Goal: Transaction & Acquisition: Purchase product/service

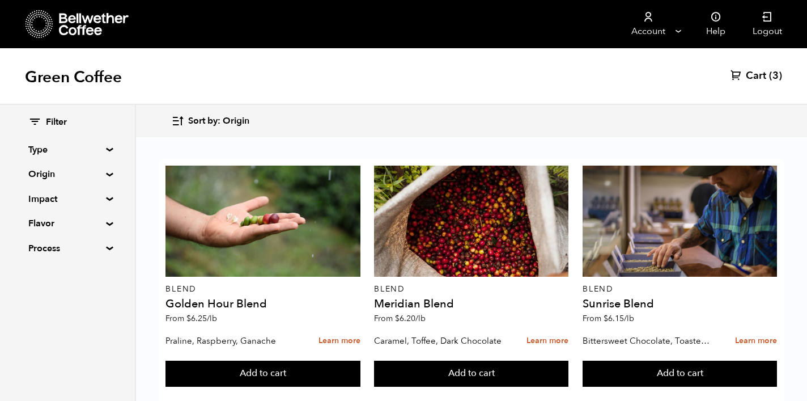
click at [751, 76] on span "Cart" at bounding box center [756, 76] width 20 height 14
click at [542, 125] on div "Sort by: Origin Sort by: Origin Sort by: Most recent Sort by: Name Sort by: Pri…" at bounding box center [471, 121] width 600 height 27
click at [184, 120] on icon "button" at bounding box center [177, 120] width 13 height 13
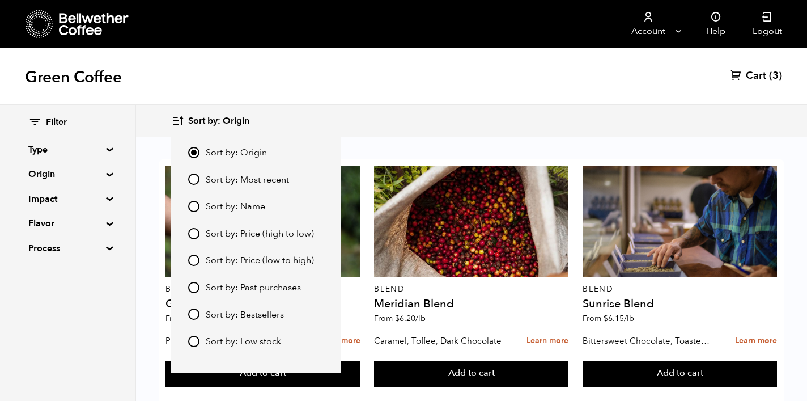
click at [193, 207] on input "Sort by: Name" at bounding box center [193, 206] width 11 height 11
radio input "true"
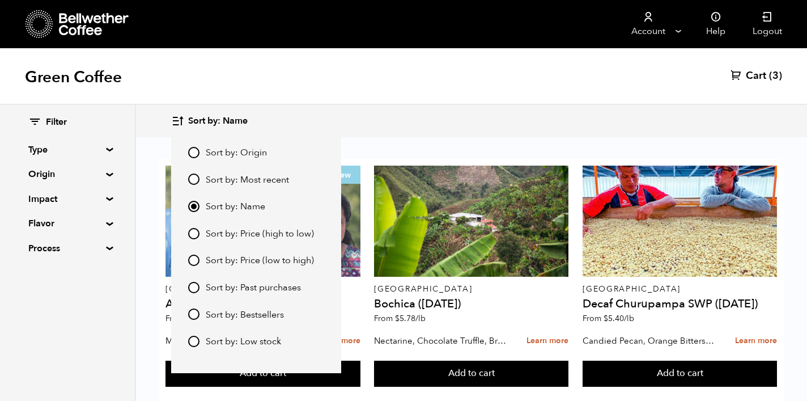
click at [195, 158] on label "Sort by: Origin" at bounding box center [256, 153] width 136 height 14
click at [195, 158] on input "Sort by: Origin" at bounding box center [193, 152] width 11 height 11
radio input "true"
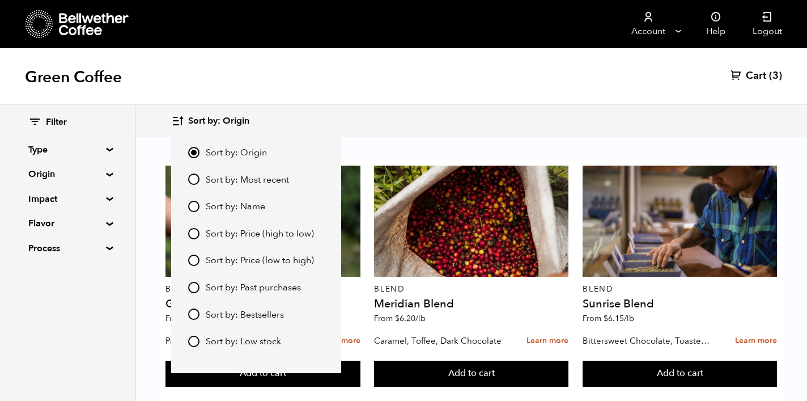
click at [397, 129] on div "Sort by: Origin Sort by: Origin Sort by: Most recent Sort by: Name Sort by: Pri…" at bounding box center [471, 121] width 600 height 27
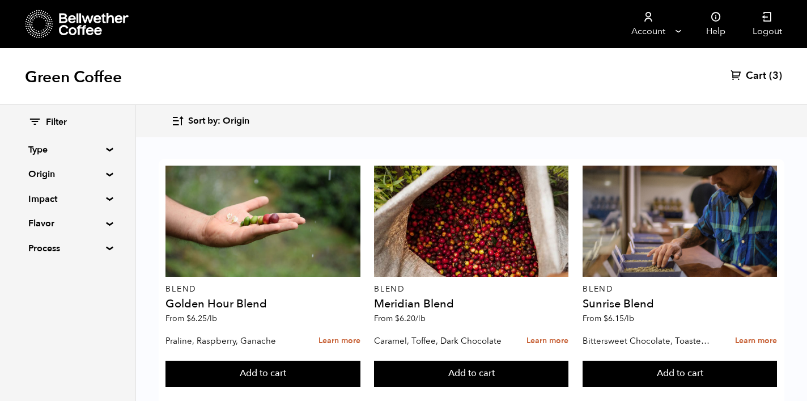
scroll to position [573, 0]
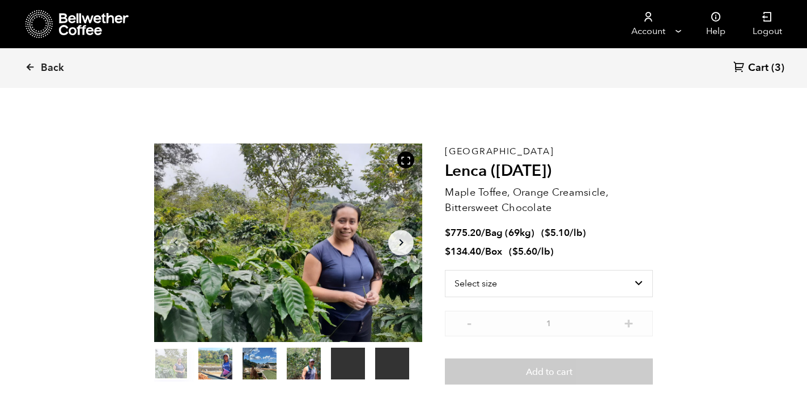
scroll to position [493, 485]
click at [400, 242] on icon "Arrow Right" at bounding box center [401, 243] width 14 height 14
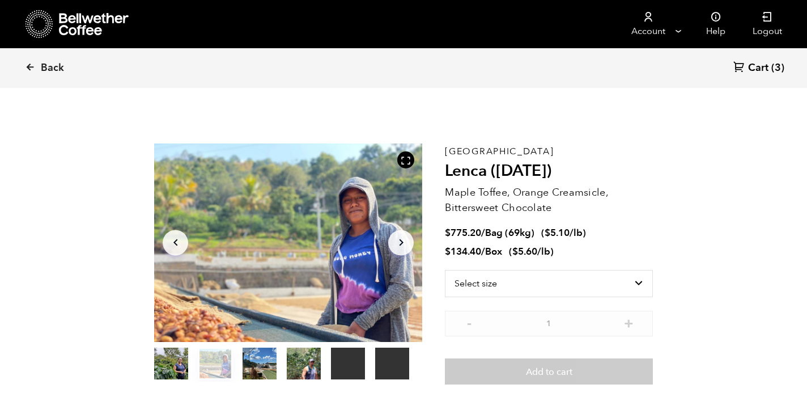
click at [400, 242] on icon "Arrow Right" at bounding box center [401, 243] width 14 height 14
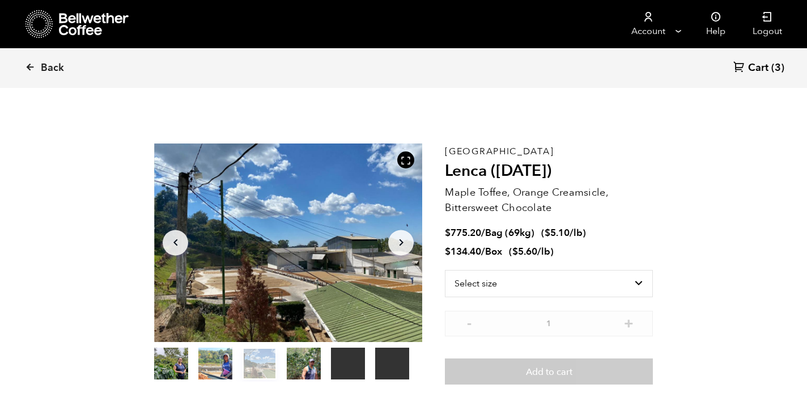
click at [400, 242] on icon "Arrow Right" at bounding box center [401, 243] width 14 height 14
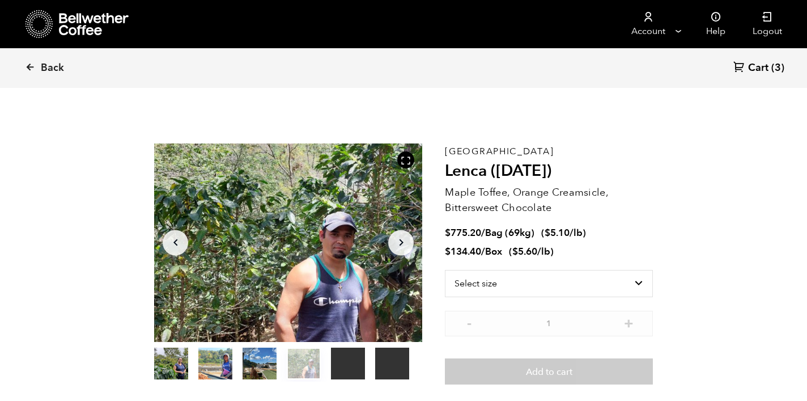
click at [400, 242] on icon "Arrow Right" at bounding box center [401, 243] width 14 height 14
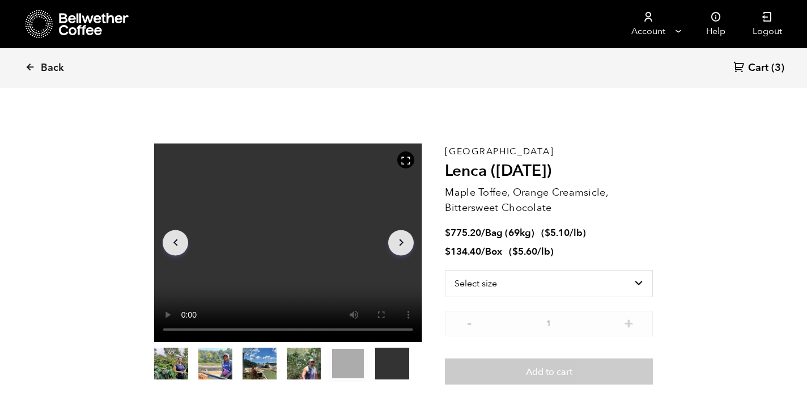
click at [400, 242] on icon "Arrow Right" at bounding box center [401, 243] width 14 height 14
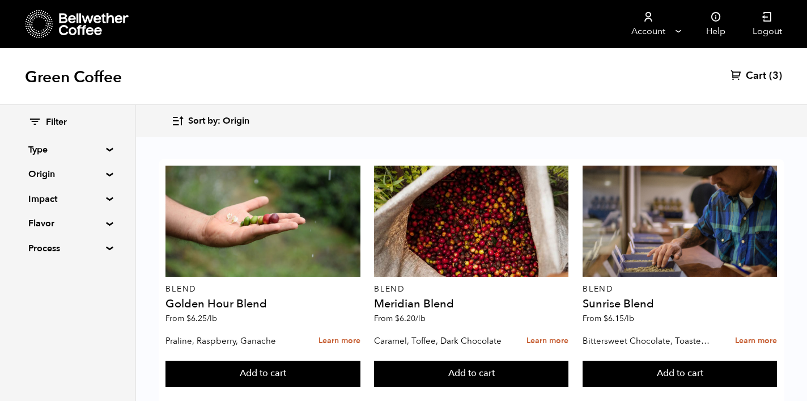
scroll to position [1027, 0]
click at [103, 171] on summary "Origin" at bounding box center [67, 174] width 78 height 14
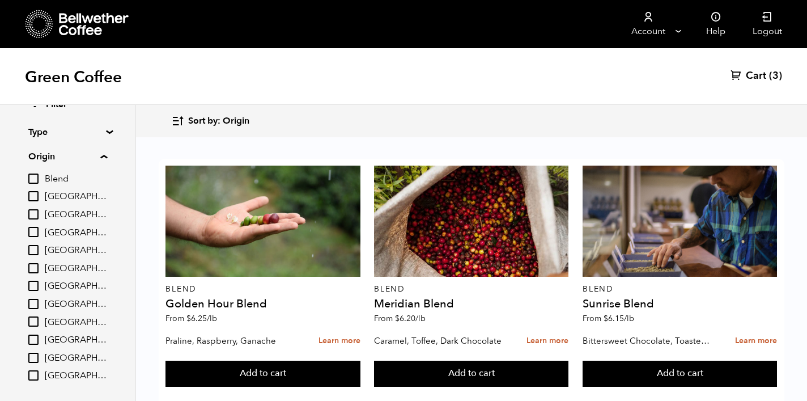
scroll to position [19, 0]
click at [32, 335] on input "[GEOGRAPHIC_DATA]" at bounding box center [33, 338] width 10 height 10
checkbox input "true"
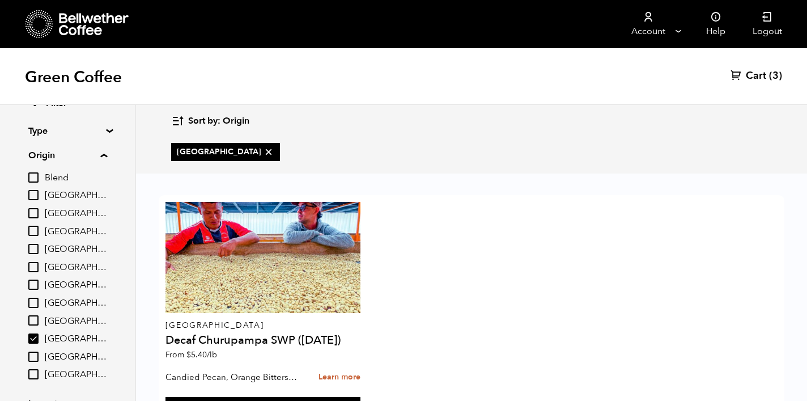
click at [34, 315] on input "[GEOGRAPHIC_DATA]" at bounding box center [33, 320] width 10 height 10
checkbox input "true"
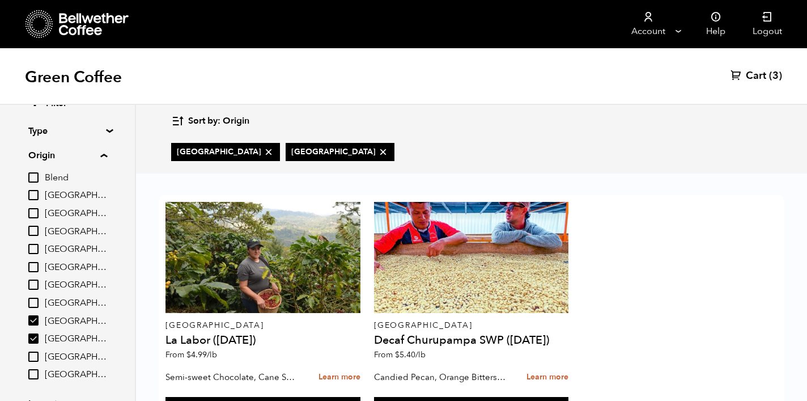
click at [37, 334] on input "[GEOGRAPHIC_DATA]" at bounding box center [33, 338] width 10 height 10
checkbox input "false"
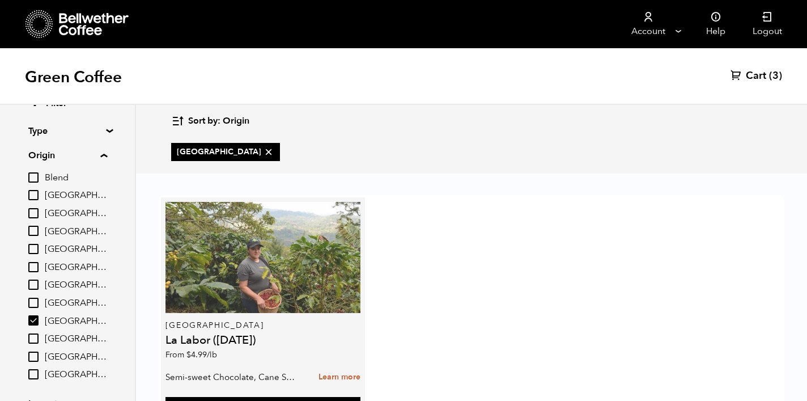
click at [218, 270] on div at bounding box center [262, 257] width 194 height 111
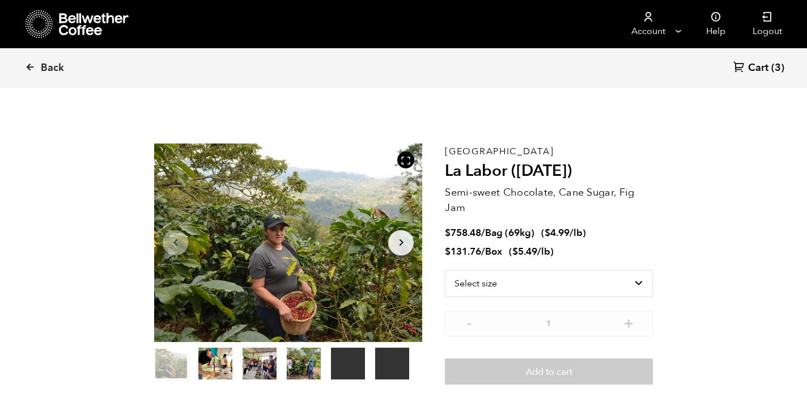
scroll to position [493, 485]
select select "bag-2"
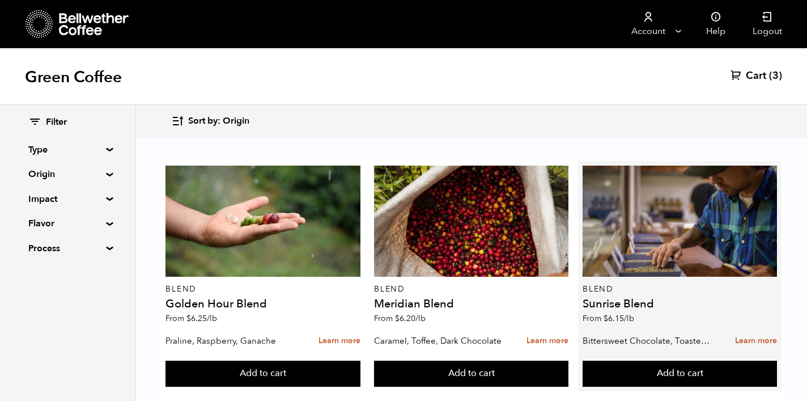
scroll to position [212, 0]
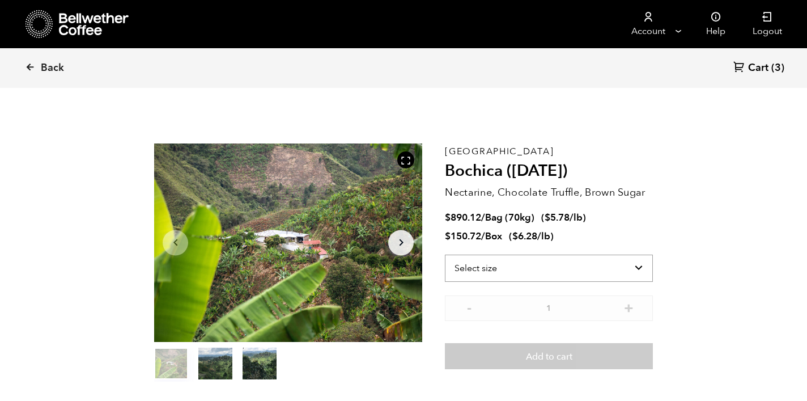
scroll to position [493, 485]
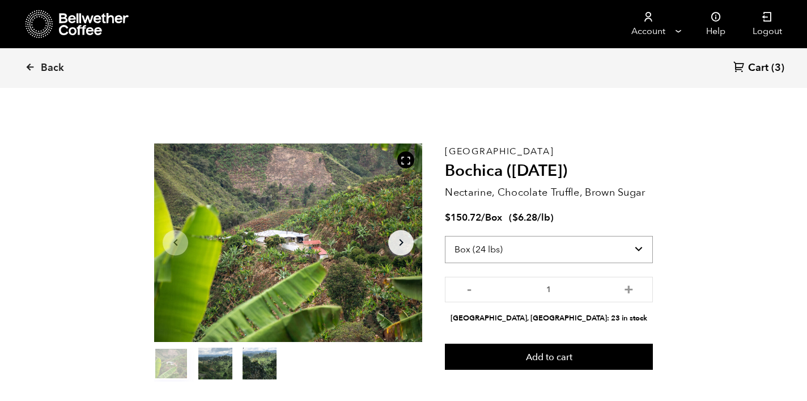
select select "bag"
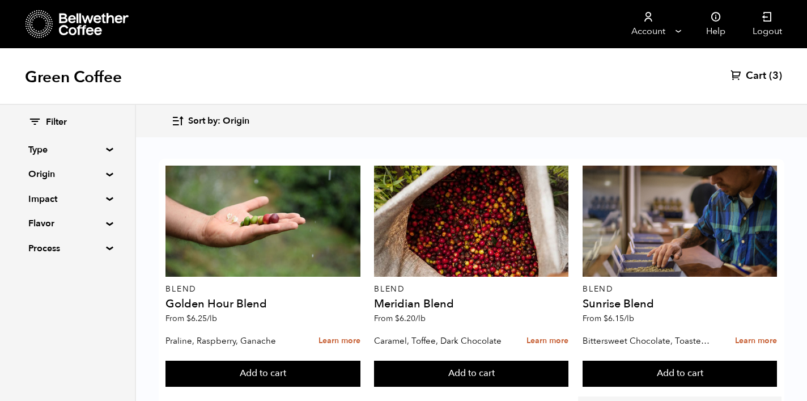
scroll to position [515, 0]
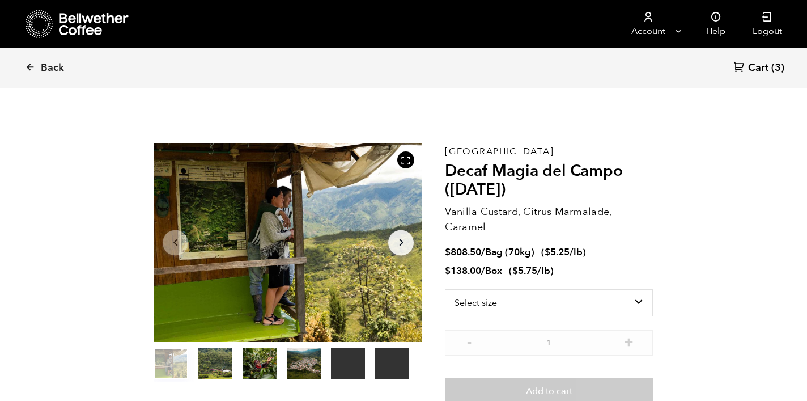
scroll to position [493, 485]
select select "bag"
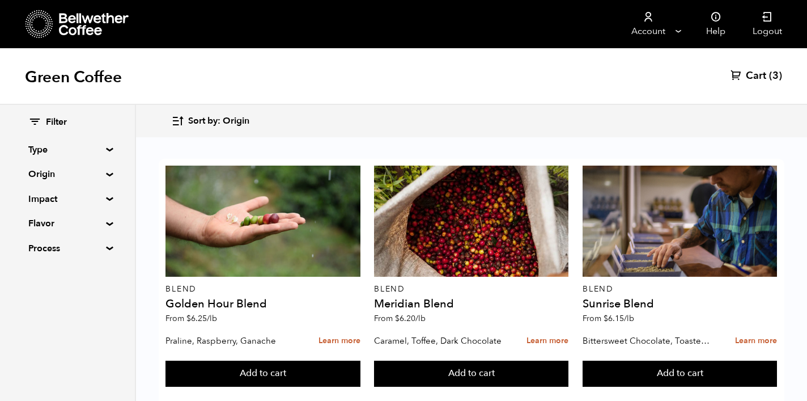
scroll to position [1025, 0]
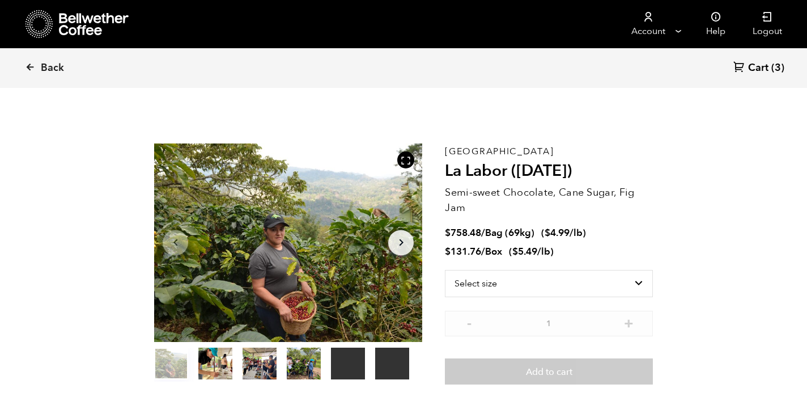
scroll to position [493, 485]
select select "bag-2"
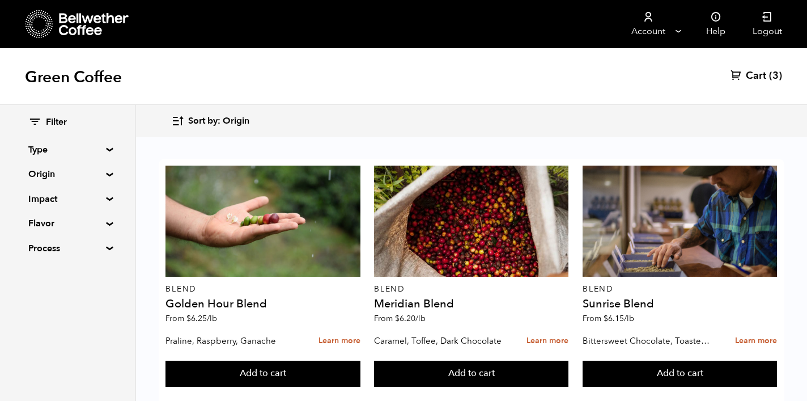
scroll to position [479, 0]
